Goal: Task Accomplishment & Management: Manage account settings

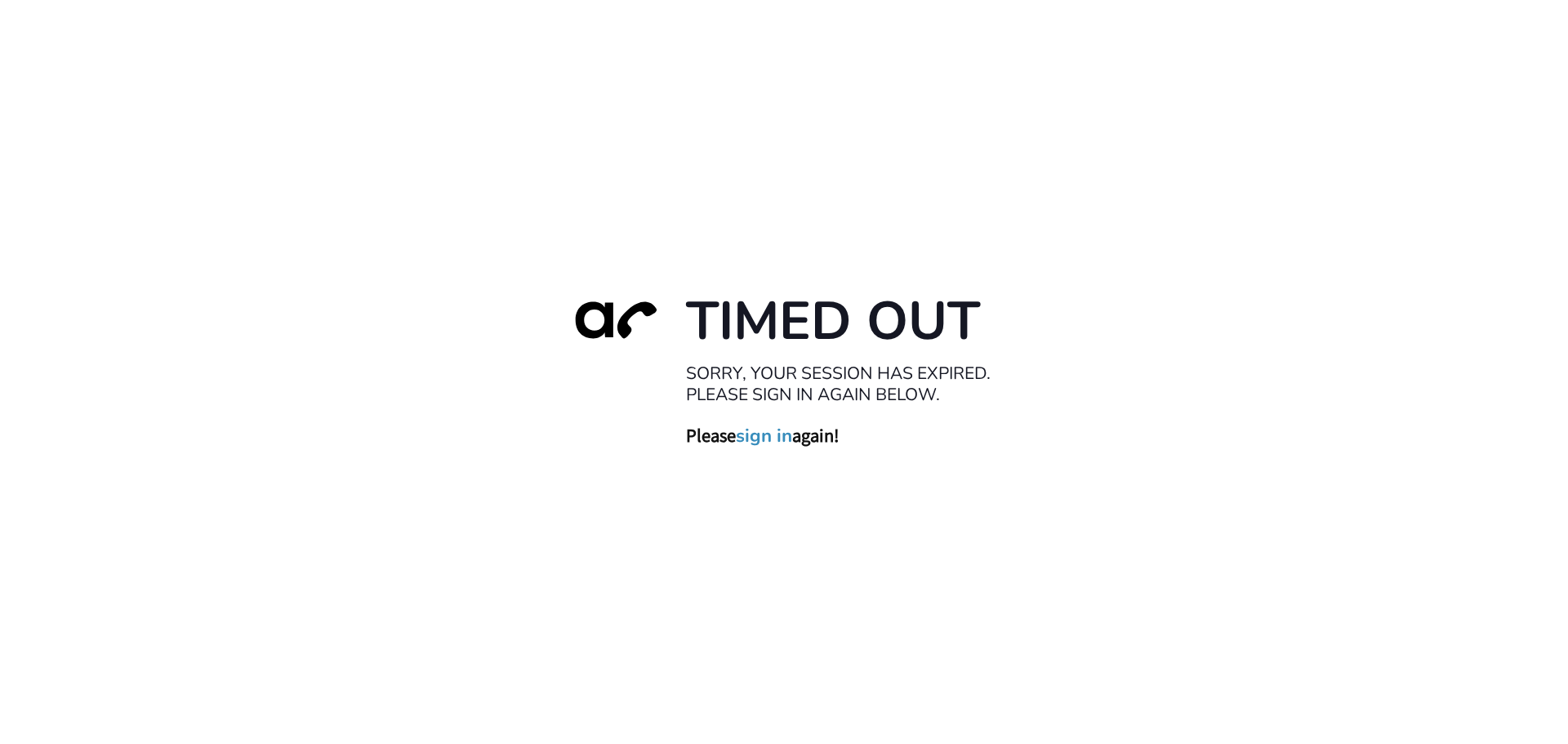
drag, startPoint x: 0, startPoint y: 0, endPoint x: 774, endPoint y: 442, distance: 891.3
click at [774, 442] on link "sign in" at bounding box center [764, 435] width 56 height 23
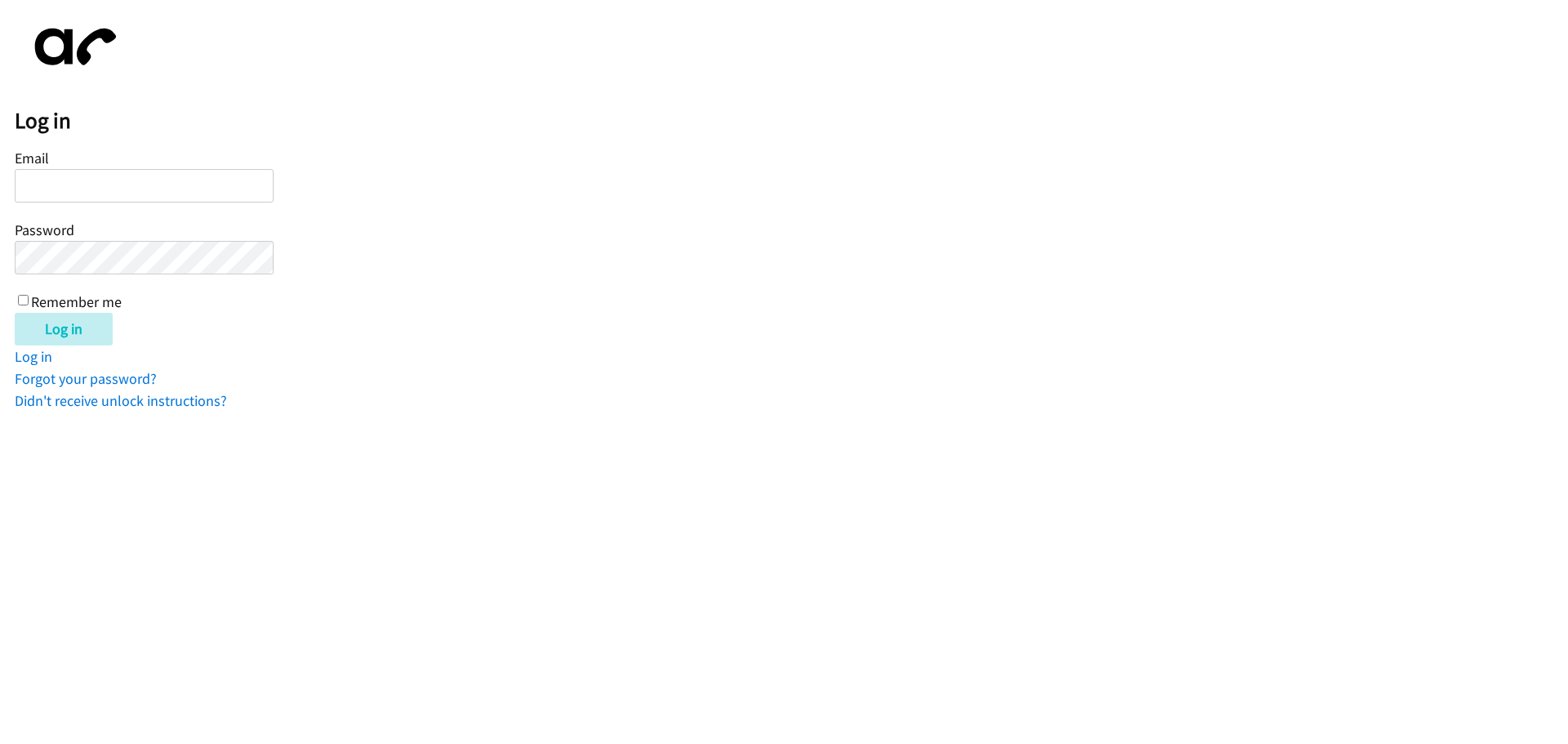
click at [113, 182] on input "Email" at bounding box center [144, 186] width 259 height 33
click at [110, 186] on input "FCASTRO" at bounding box center [144, 186] width 259 height 33
type input "F"
type input "[EMAIL_ADDRESS][DOMAIN_NAME]"
click at [86, 319] on input "Log in" at bounding box center [63, 329] width 98 height 32
